Goal: Find contact information: Find contact information

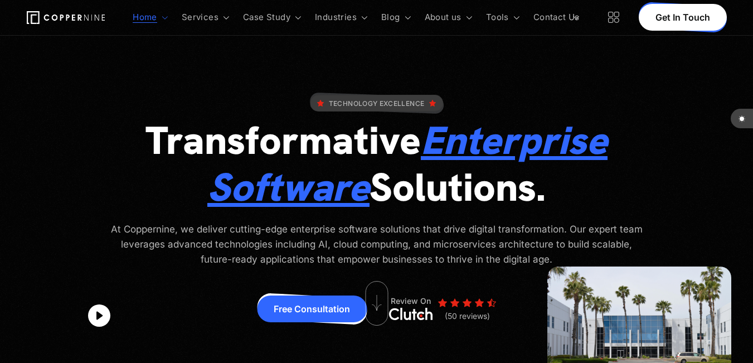
click at [557, 17] on link "Contact Us" at bounding box center [557, 17] width 46 height 35
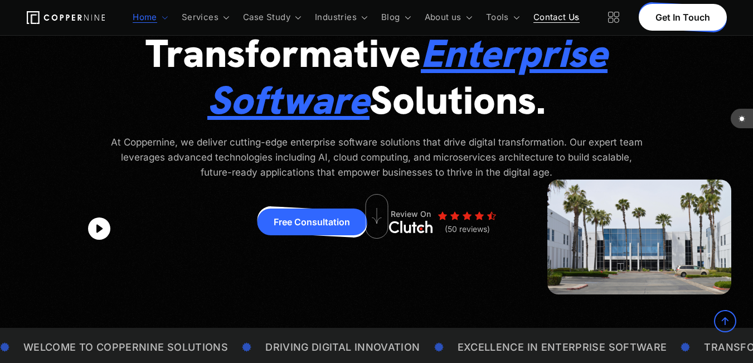
scroll to position [167, 0]
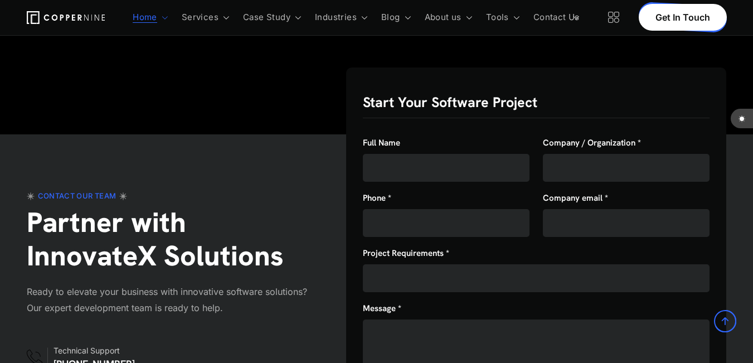
scroll to position [721, 0]
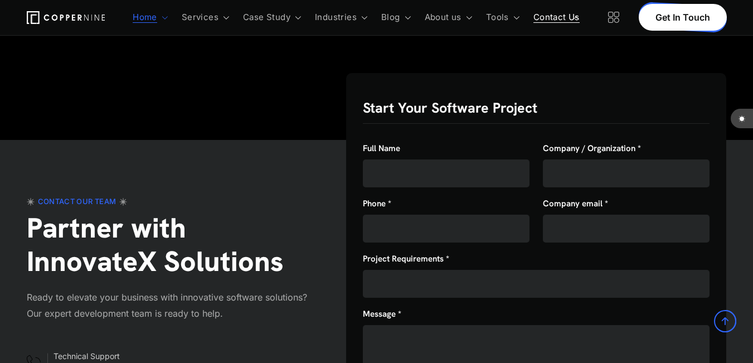
click at [548, 16] on link "Contact Us" at bounding box center [557, 17] width 46 height 35
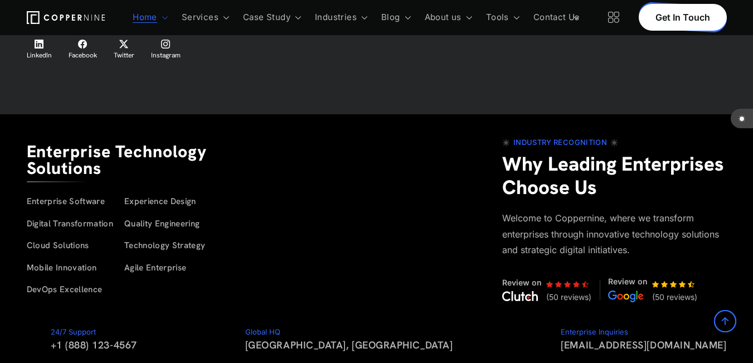
scroll to position [1223, 0]
